Goal: Information Seeking & Learning: Stay updated

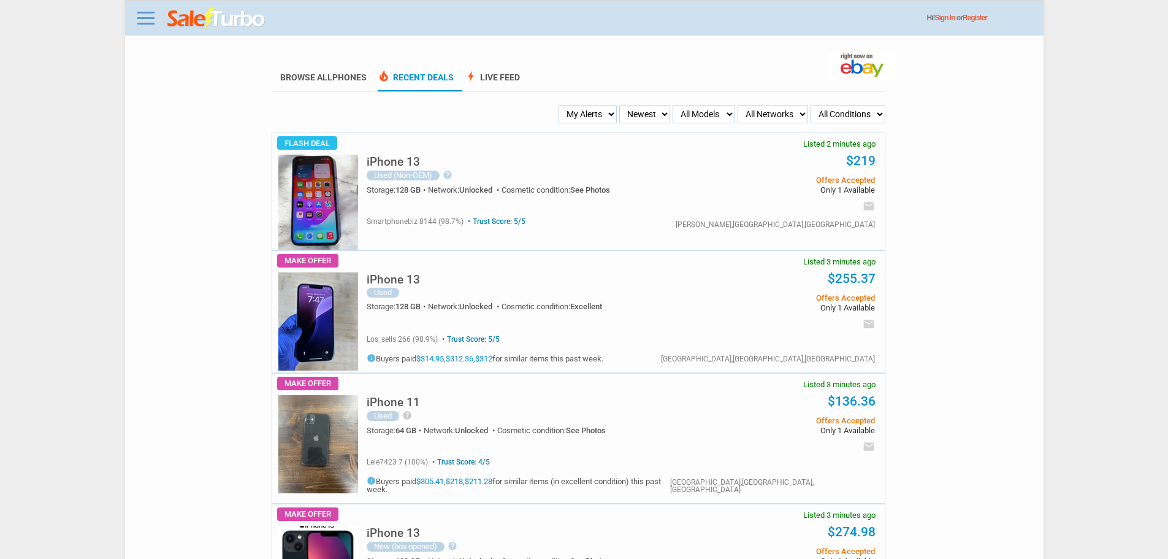
click at [559, 121] on select "My Alerts All Deals BIN Only w/ Offers Only" at bounding box center [588, 114] width 58 height 18
select select "flash_bin"
click at [562, 105] on select "My Alerts All Deals BIN Only w/ Offers Only" at bounding box center [588, 114] width 58 height 18
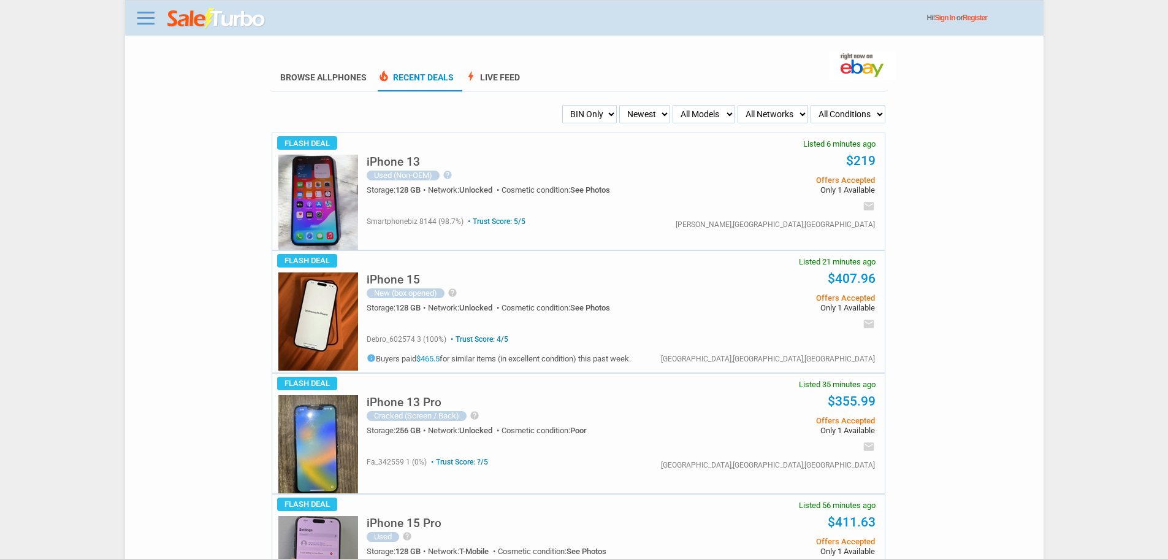
click at [581, 112] on select "My Alerts All Deals BIN Only w/ Offers Only" at bounding box center [589, 114] width 55 height 18
click at [562, 105] on select "My Alerts All Deals BIN Only w/ Offers Only" at bounding box center [589, 114] width 55 height 18
click at [564, 117] on select "My Alerts All Deals BIN Only w/ Offers Only" at bounding box center [578, 114] width 77 height 18
select select "all_deals"
click at [562, 105] on select "My Alerts All Deals BIN Only w/ Offers Only" at bounding box center [578, 114] width 77 height 18
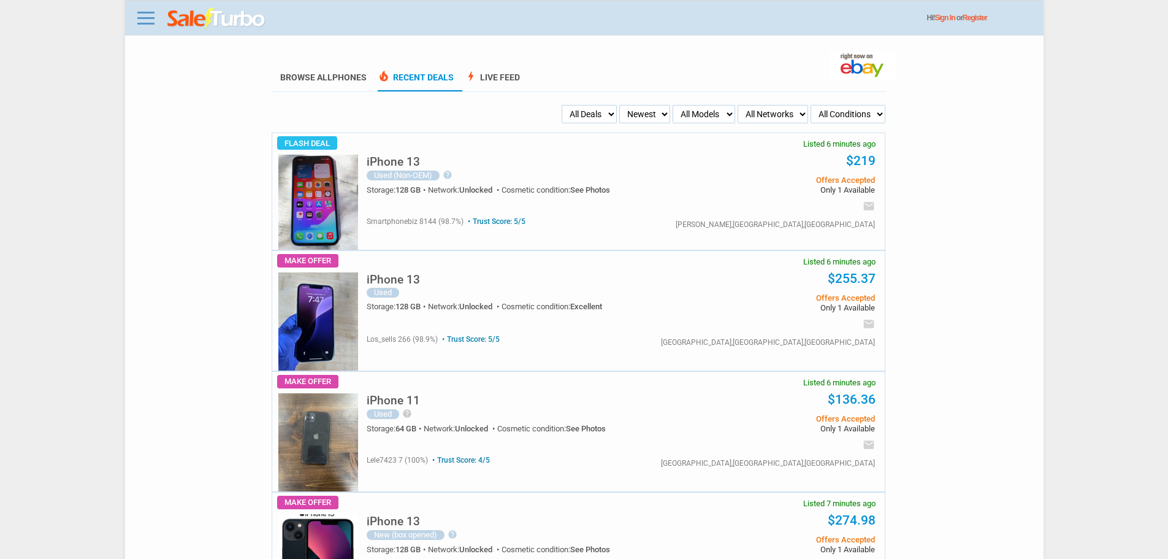
drag, startPoint x: 0, startPoint y: 0, endPoint x: 566, endPoint y: 113, distance: 577.1
click at [566, 113] on select "My Alerts All Deals BIN Only w/ Offers Only" at bounding box center [589, 114] width 55 height 18
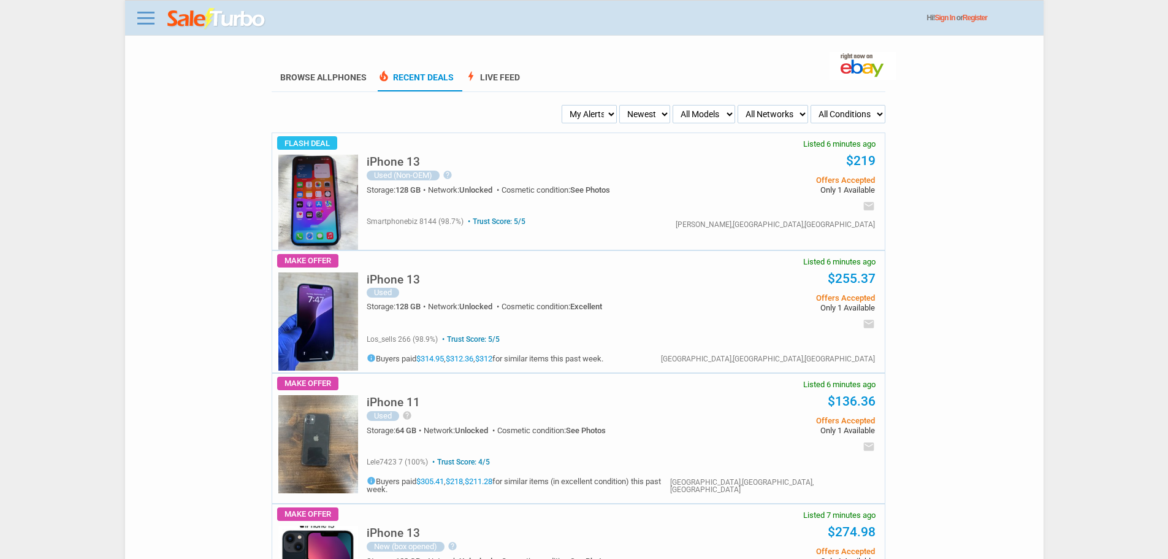
click at [562, 105] on select "My Alerts All Deals BIN Only w/ Offers Only" at bounding box center [589, 114] width 55 height 18
click at [577, 109] on select "My Alerts All Deals BIN Only w/ Offers Only" at bounding box center [588, 114] width 58 height 18
select select "flash_bin"
click at [562, 105] on select "My Alerts All Deals BIN Only w/ Offers Only" at bounding box center [588, 114] width 58 height 18
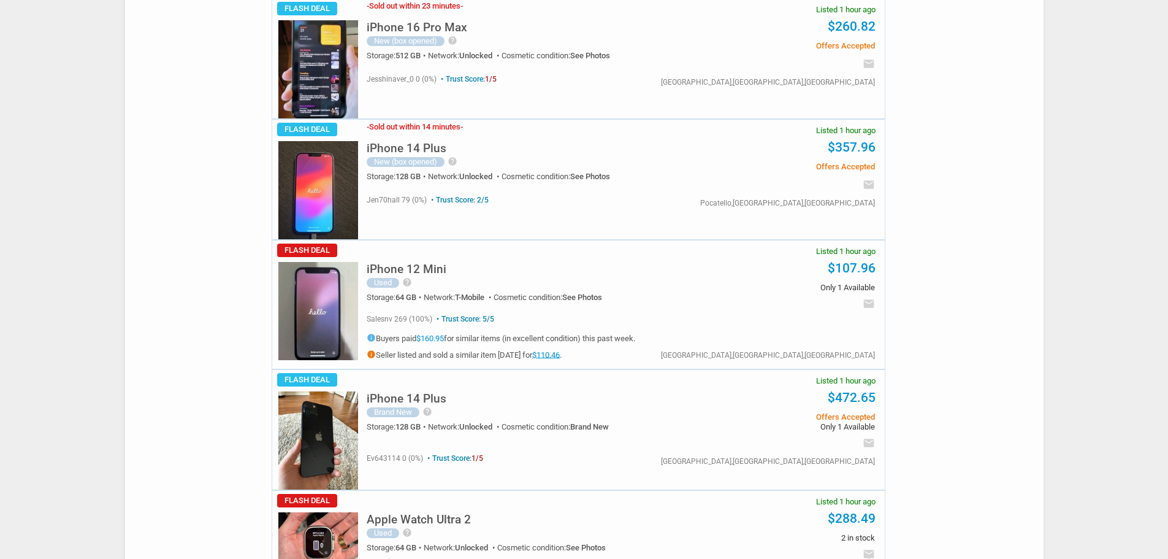
scroll to position [675, 0]
